Goal: Transaction & Acquisition: Purchase product/service

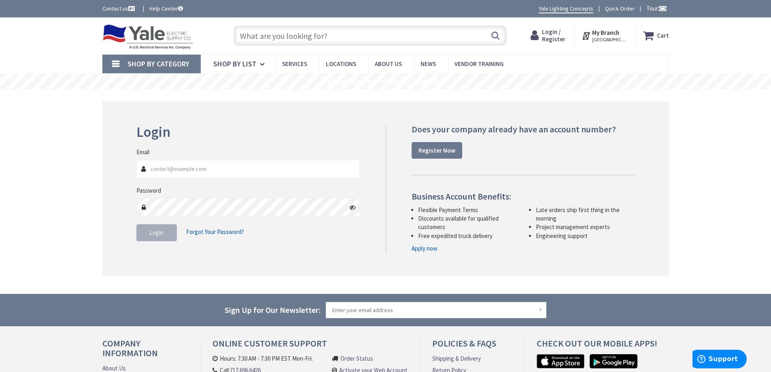
type input "S [PERSON_NAME], [GEOGRAPHIC_DATA], [GEOGRAPHIC_DATA] 17406, [GEOGRAPHIC_DATA]"
type input "[EMAIL_ADDRESS][DOMAIN_NAME]"
click at [155, 234] on span "Login" at bounding box center [156, 233] width 14 height 8
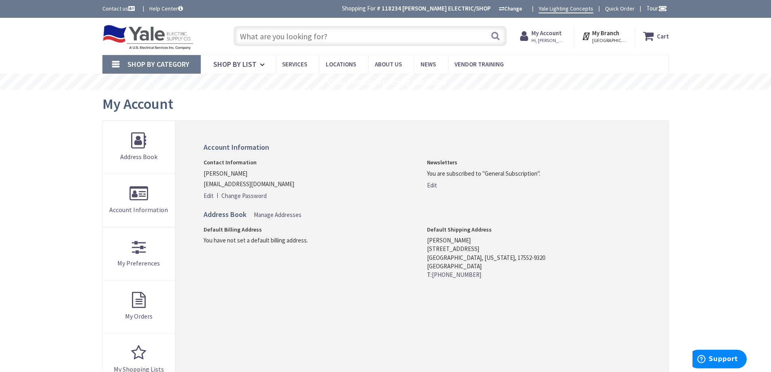
click at [255, 34] on input "text" at bounding box center [369, 36] width 273 height 20
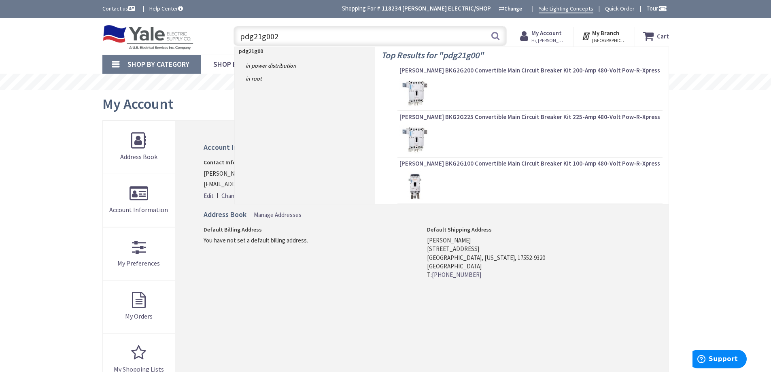
type input "pdg21g0020"
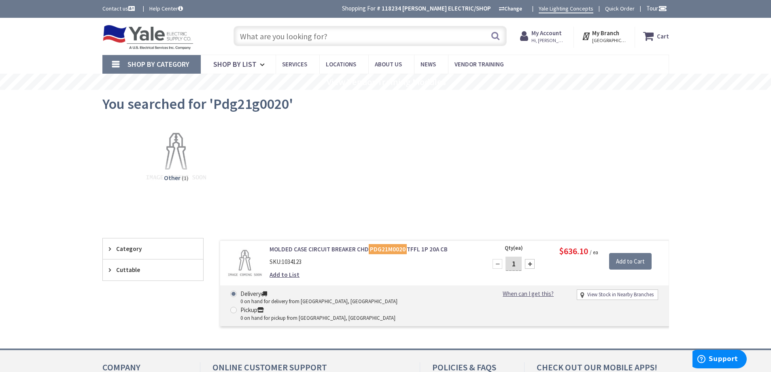
click at [340, 250] on link "MOLDED CASE CIRCUIT BREAKER CHD PDG21M0020 TFFL 1P 20A CB" at bounding box center [372, 249] width 206 height 8
